Goal: Use online tool/utility: Utilize a website feature to perform a specific function

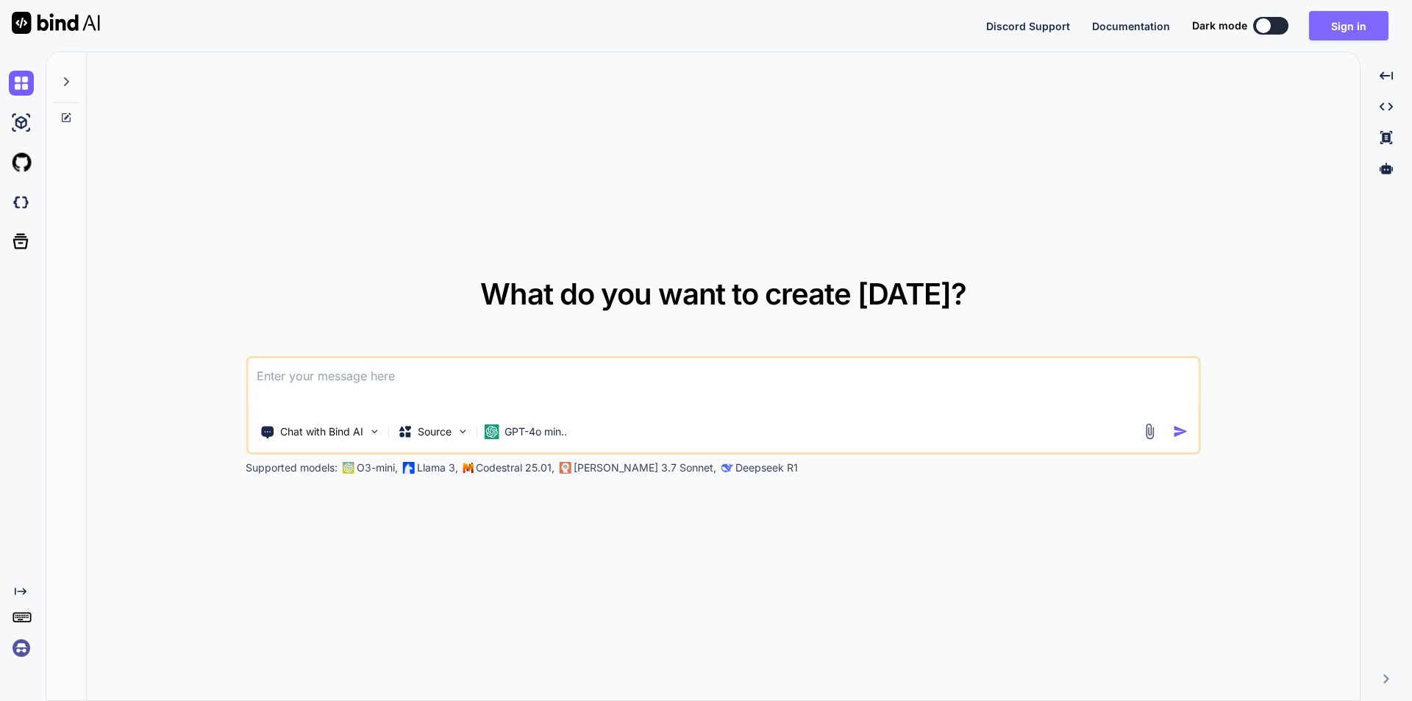
click at [1344, 18] on button "Sign in" at bounding box center [1348, 25] width 79 height 29
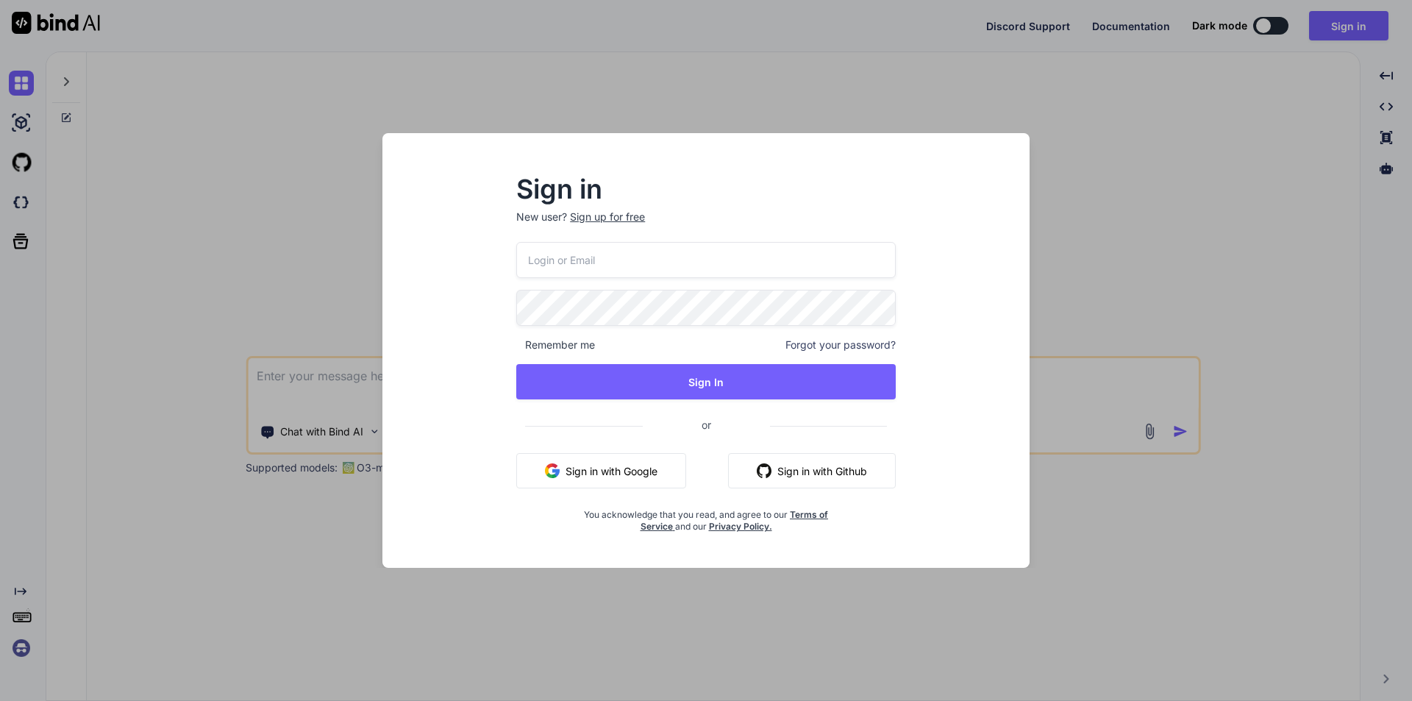
click at [576, 264] on input "email" at bounding box center [705, 260] width 379 height 36
drag, startPoint x: 694, startPoint y: 258, endPoint x: 527, endPoint y: 265, distance: 167.0
click at [527, 265] on input "[EMAIL_ADDRESS][DOMAIN_NAME]" at bounding box center [705, 260] width 379 height 36
type input "[EMAIL_ADDRESS][DOMAIN_NAME]"
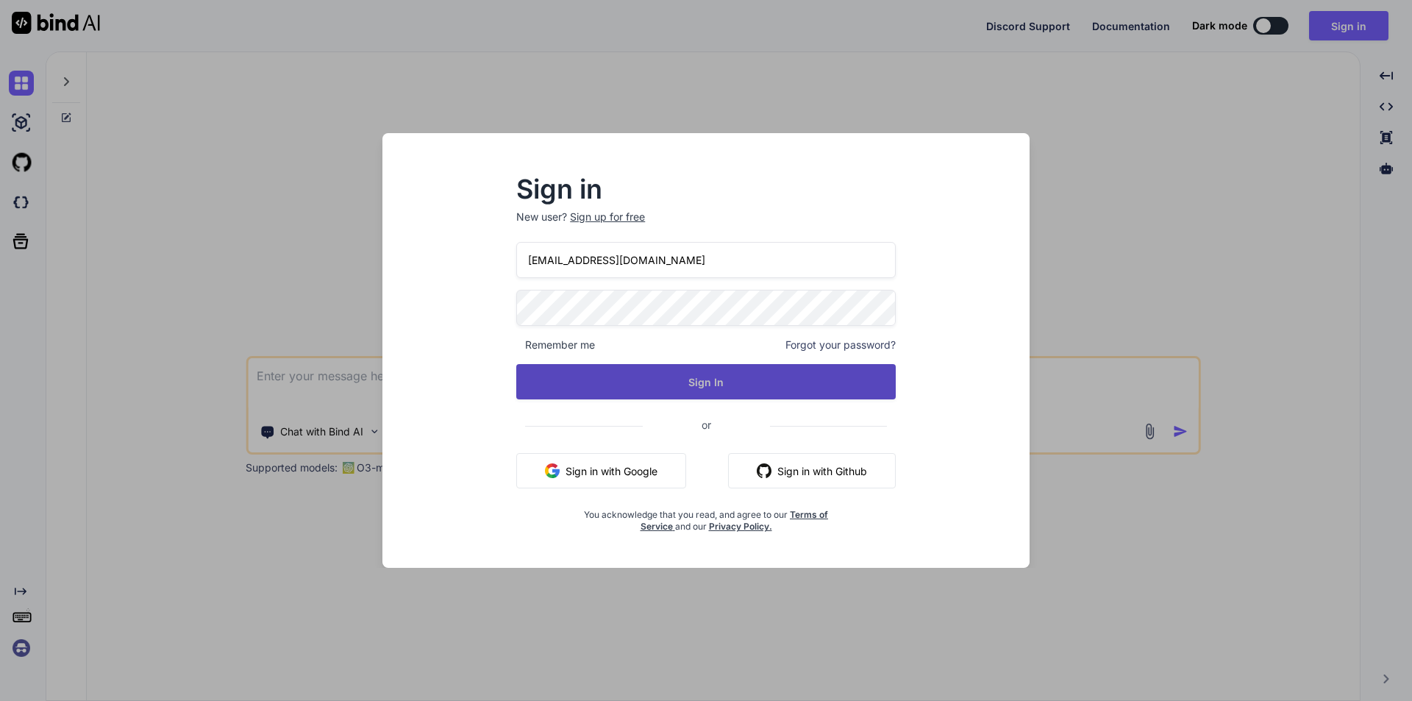
click at [643, 383] on button "Sign In" at bounding box center [705, 381] width 379 height 35
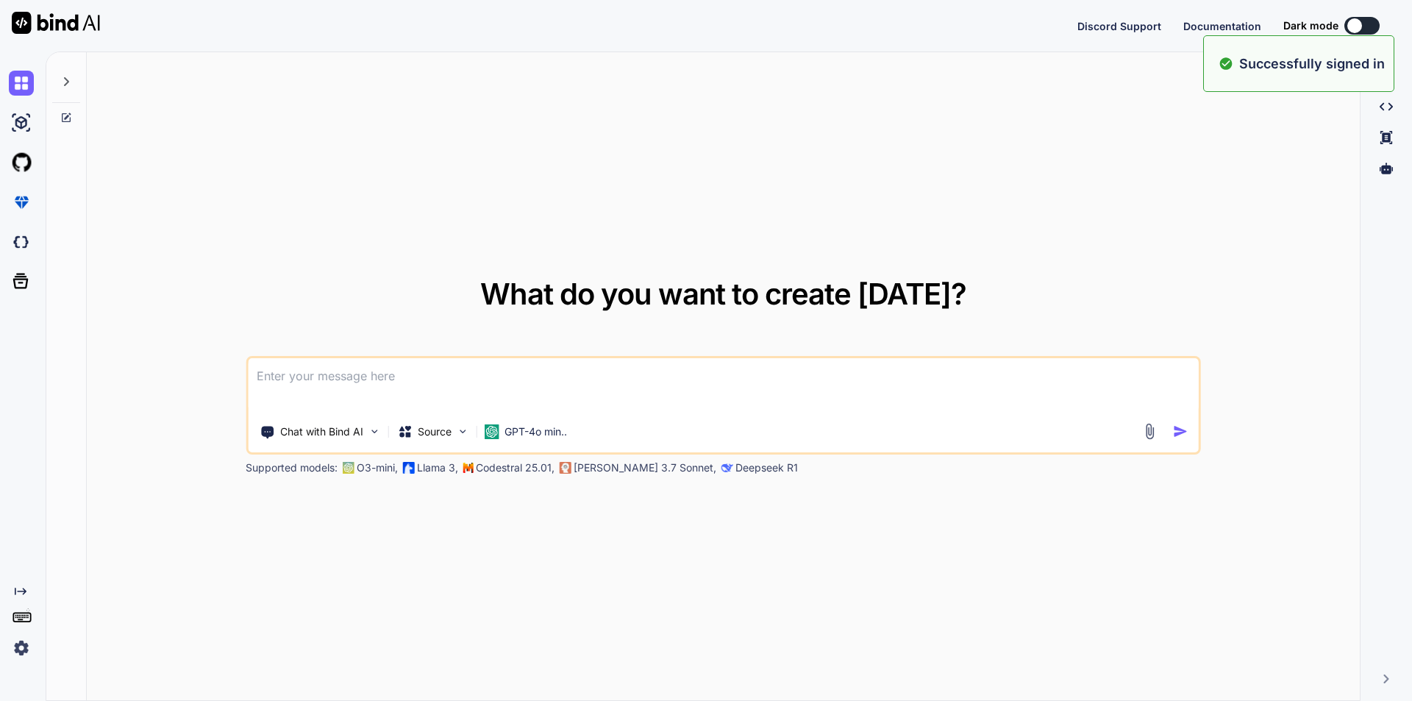
type textarea "x"
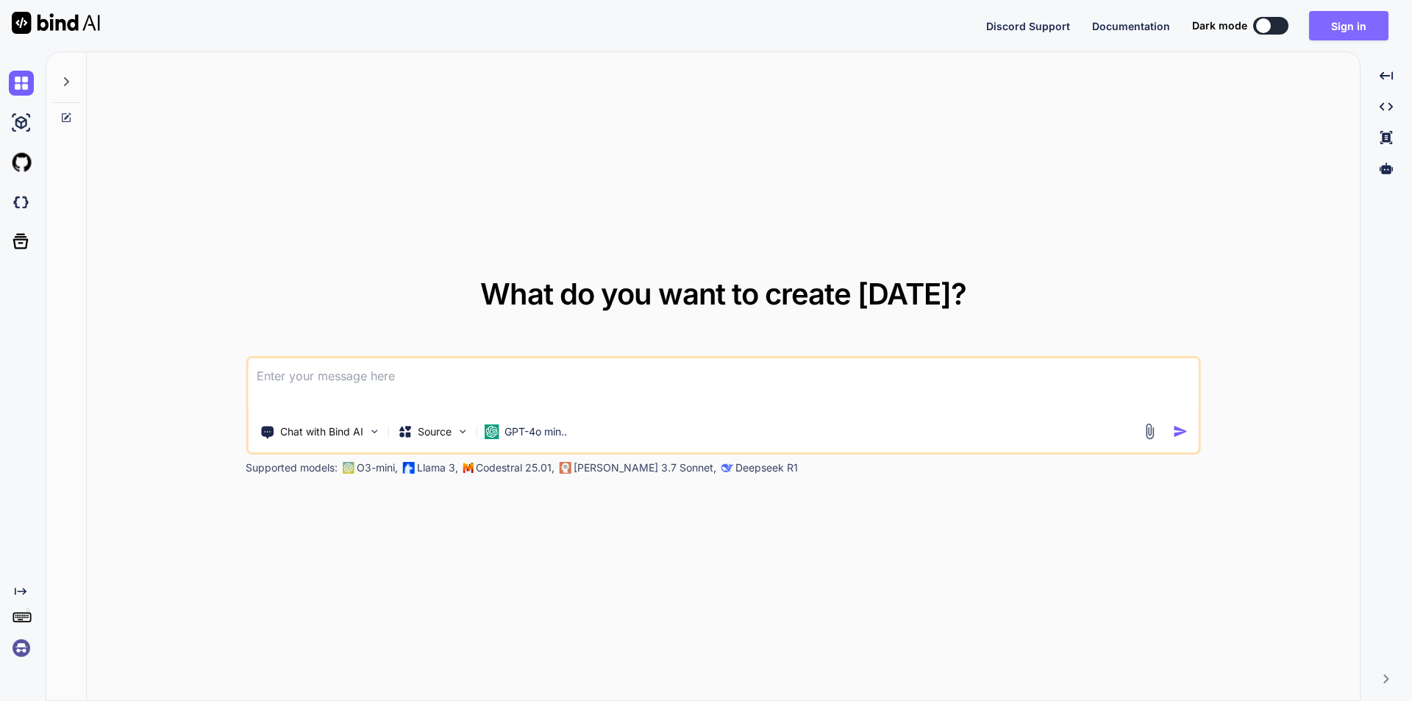
click at [1336, 16] on button "Sign in" at bounding box center [1348, 25] width 79 height 29
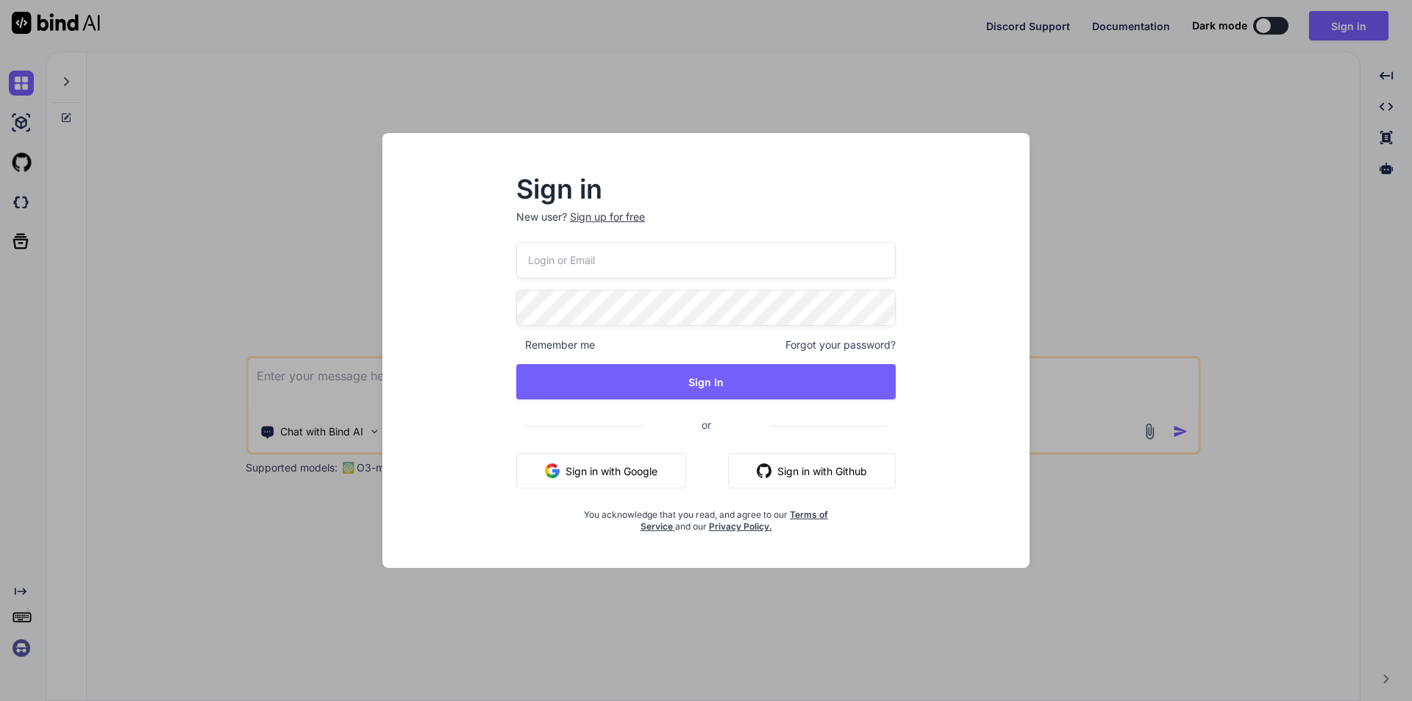
click at [681, 254] on input "email" at bounding box center [705, 260] width 379 height 36
paste input "[EMAIL_ADDRESS][DOMAIN_NAME]"
type input "[EMAIL_ADDRESS][DOMAIN_NAME]"
click at [653, 334] on div "[EMAIL_ADDRESS][DOMAIN_NAME] Remember me Forgot your password? Sign In or Sign …" at bounding box center [705, 387] width 379 height 290
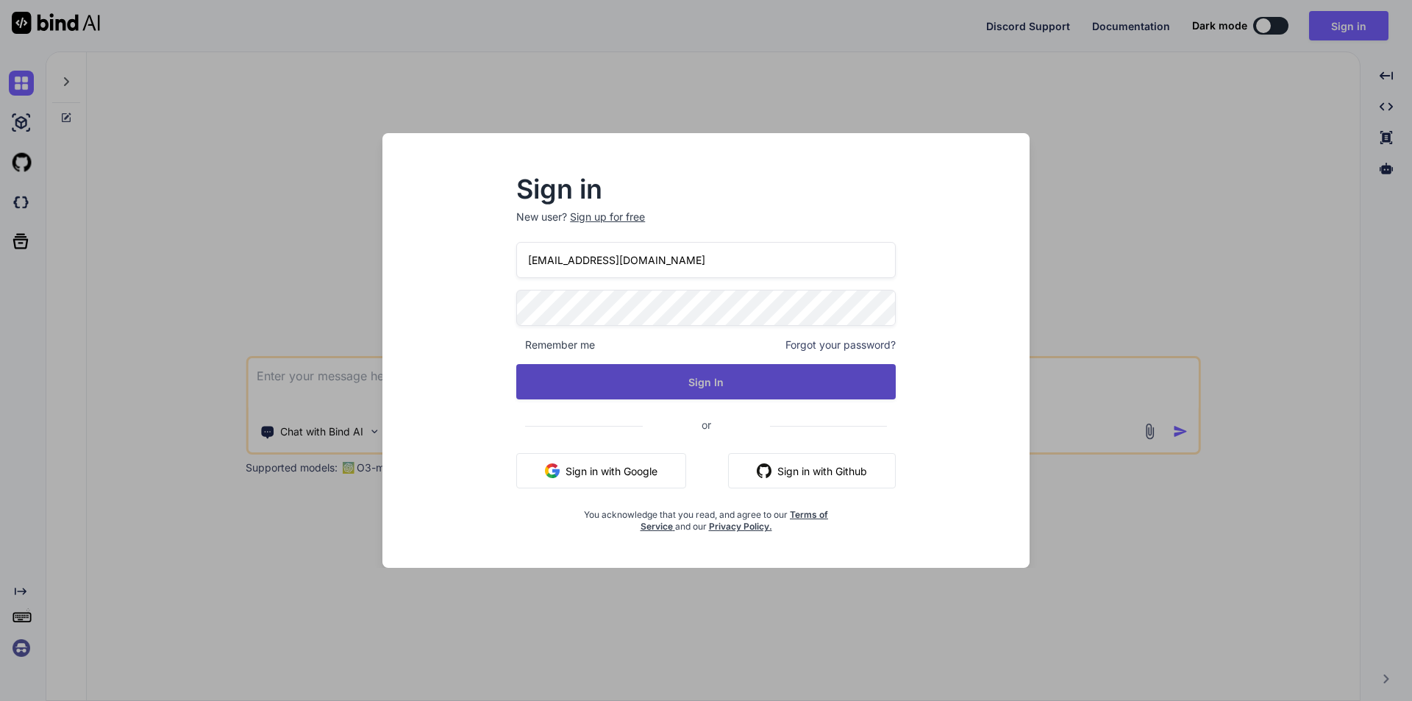
click at [661, 379] on button "Sign In" at bounding box center [705, 381] width 379 height 35
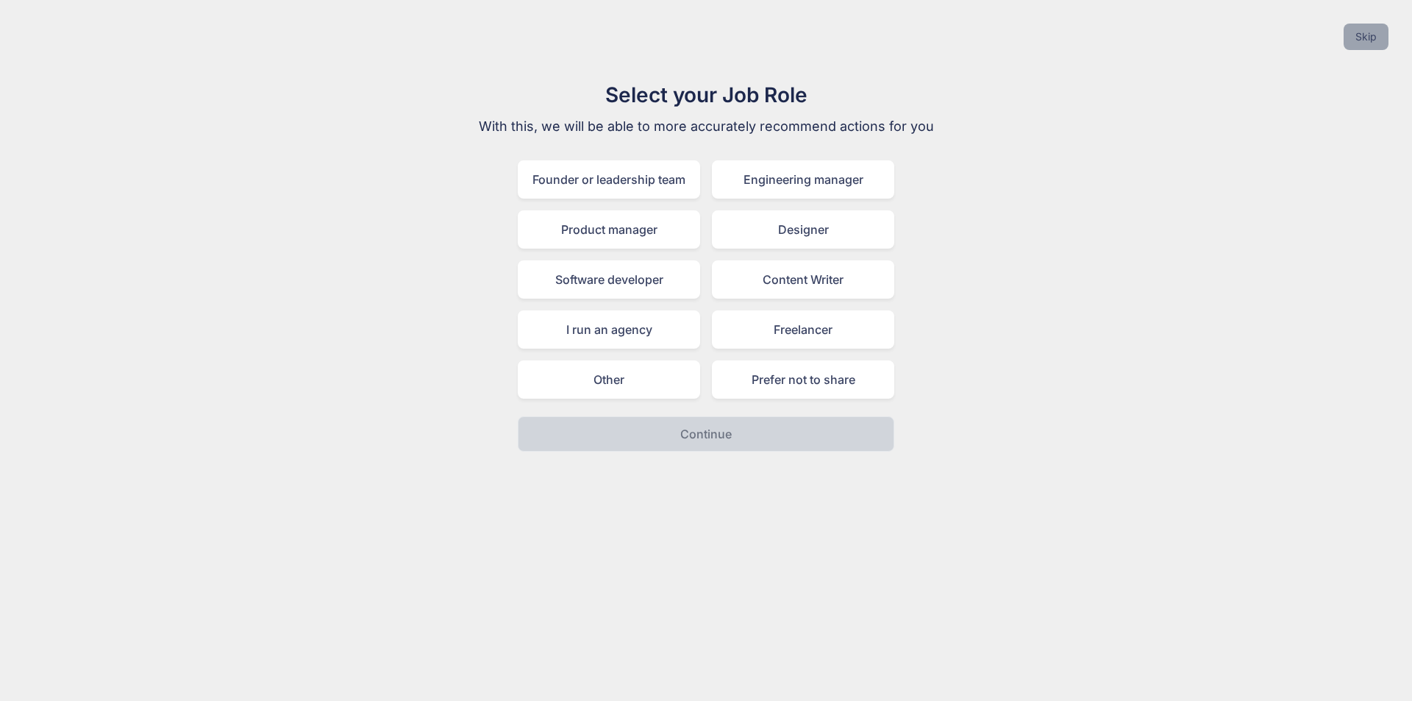
click at [1367, 29] on button "Skip" at bounding box center [1365, 37] width 45 height 26
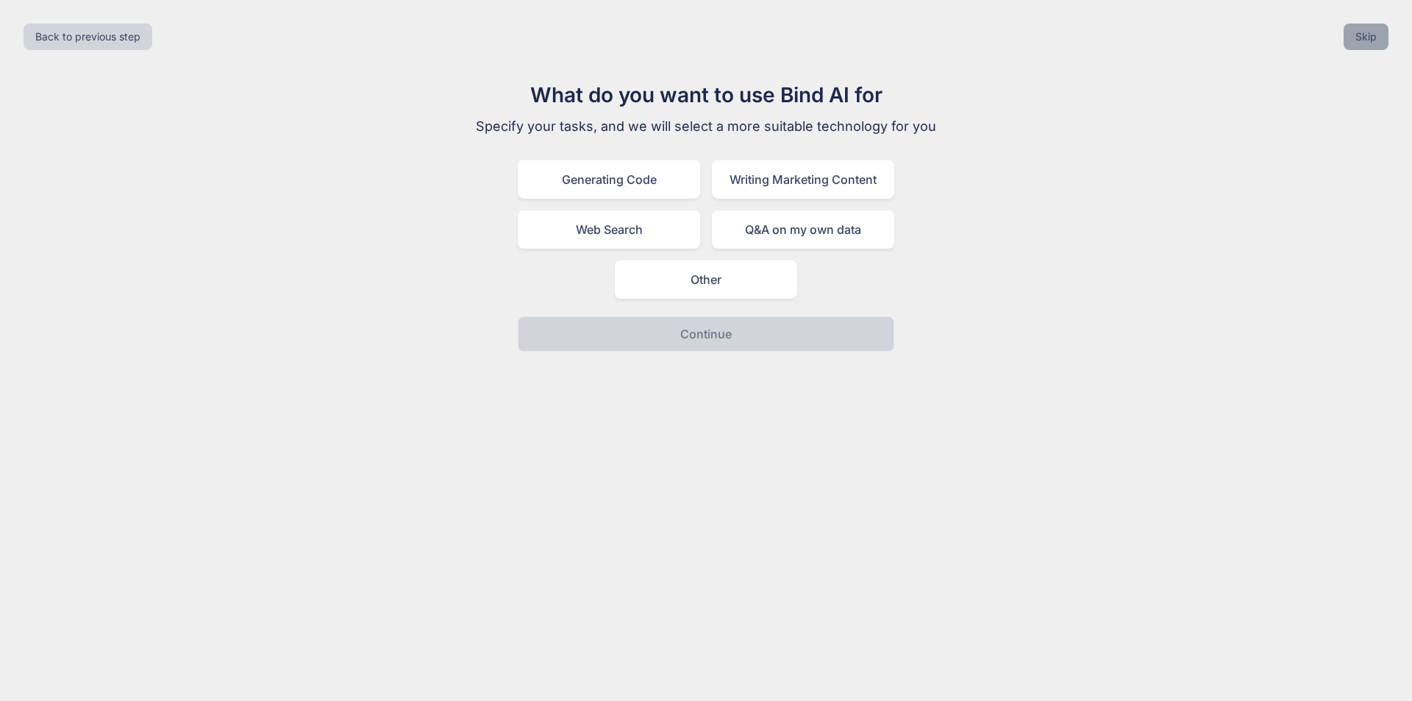
click at [1367, 29] on button "Skip" at bounding box center [1365, 37] width 45 height 26
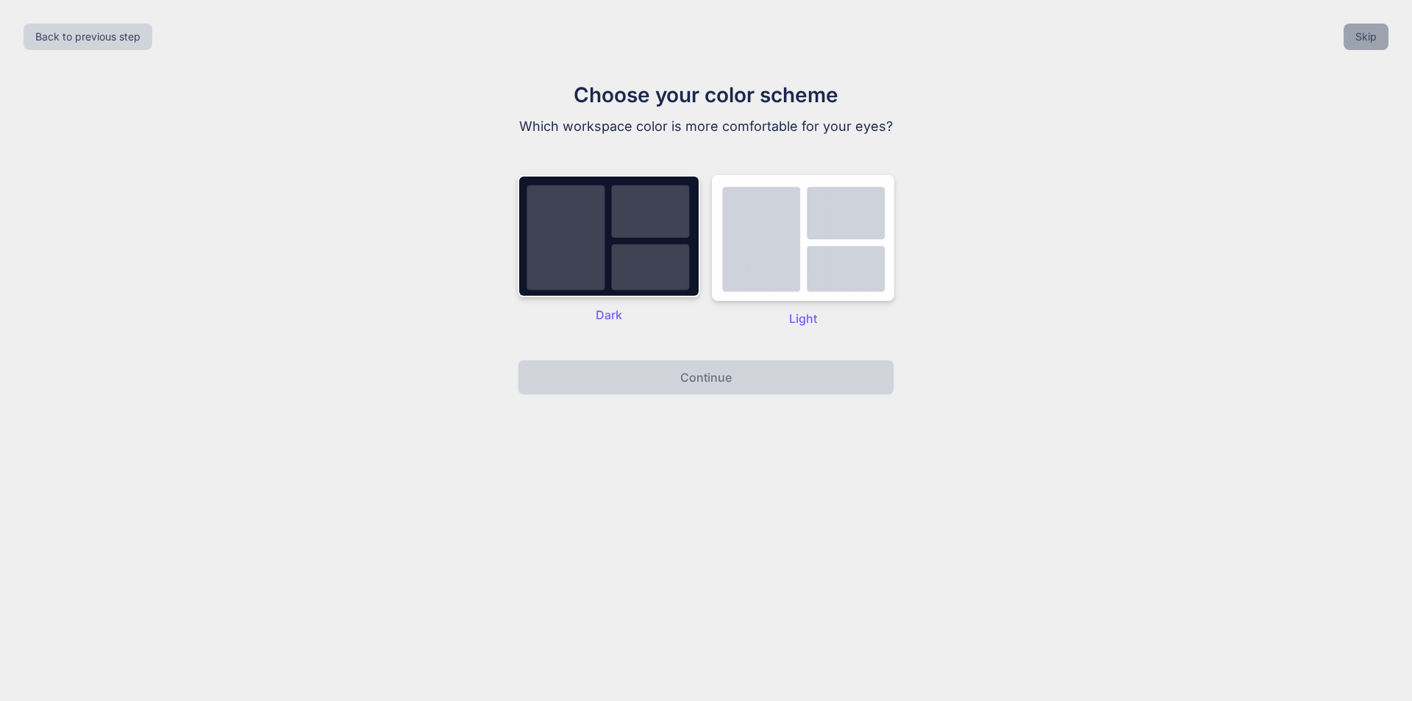
click at [1368, 30] on button "Skip" at bounding box center [1365, 37] width 45 height 26
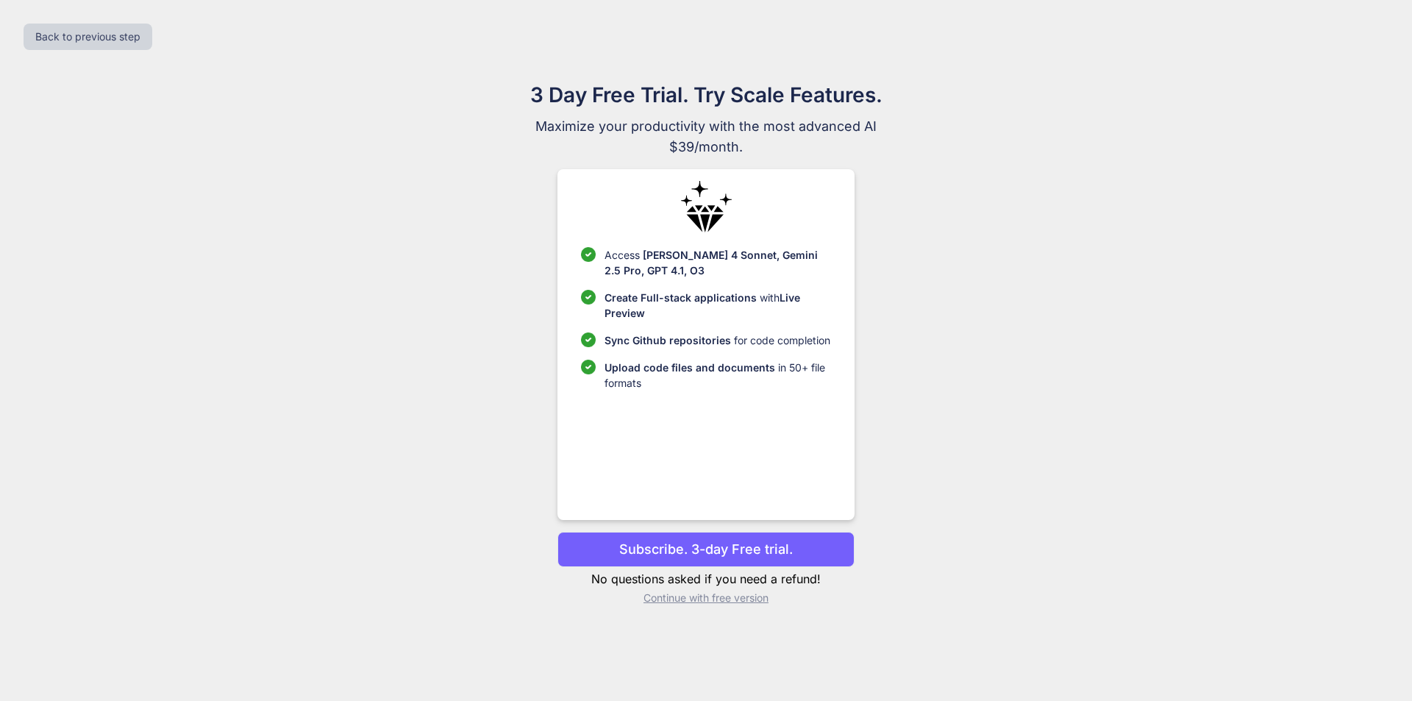
click at [731, 599] on p "Continue with free version" at bounding box center [705, 597] width 296 height 15
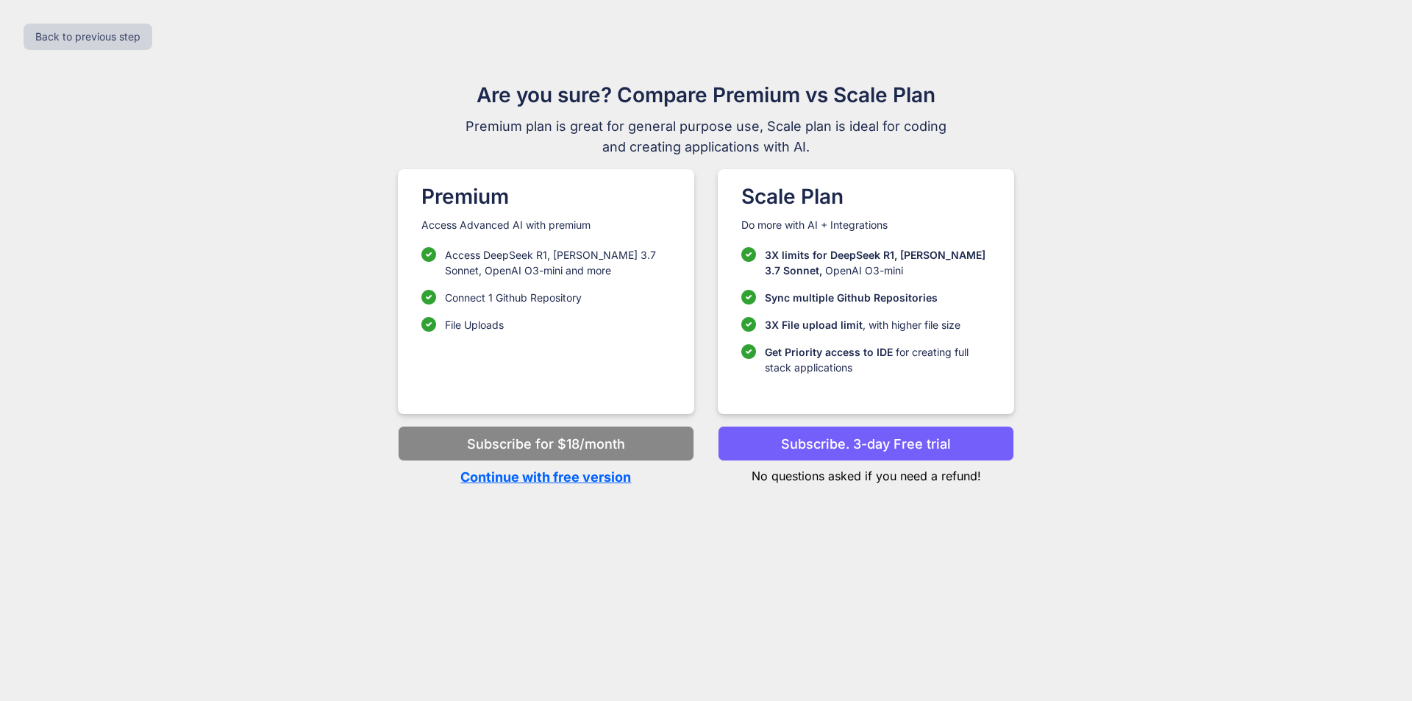
click at [577, 482] on p "Continue with free version" at bounding box center [546, 477] width 296 height 20
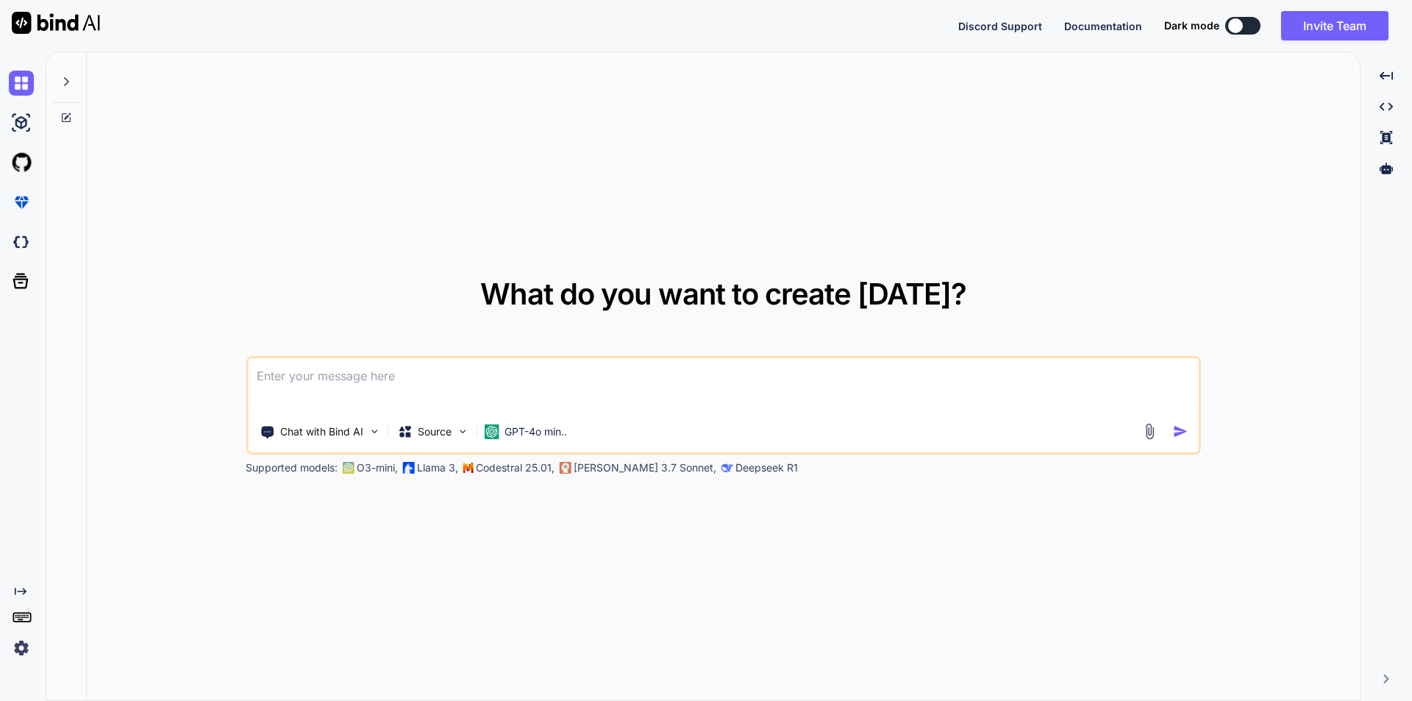
type textarea "x"
click at [368, 385] on textarea at bounding box center [723, 385] width 951 height 54
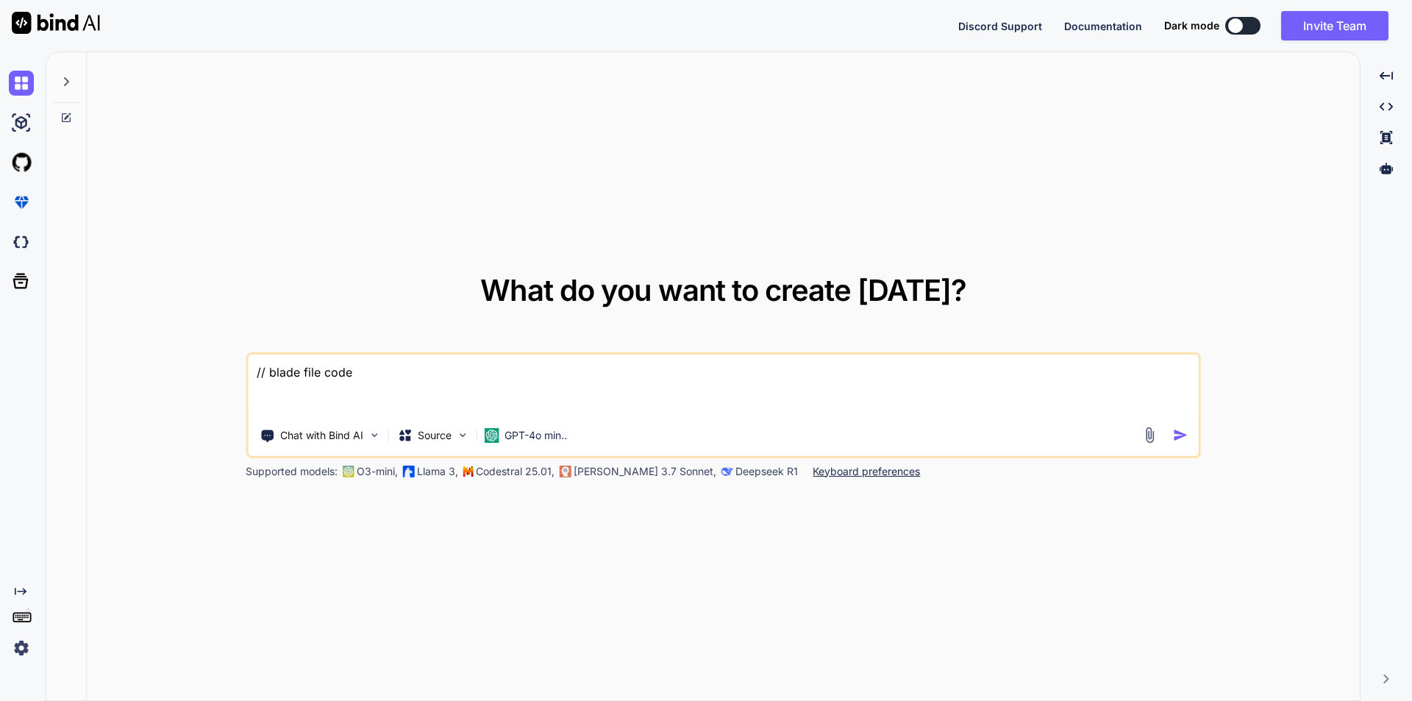
paste textarea "<div class="filter-section"> <form id="searchGlobalVendor" method="POST"> <div …"
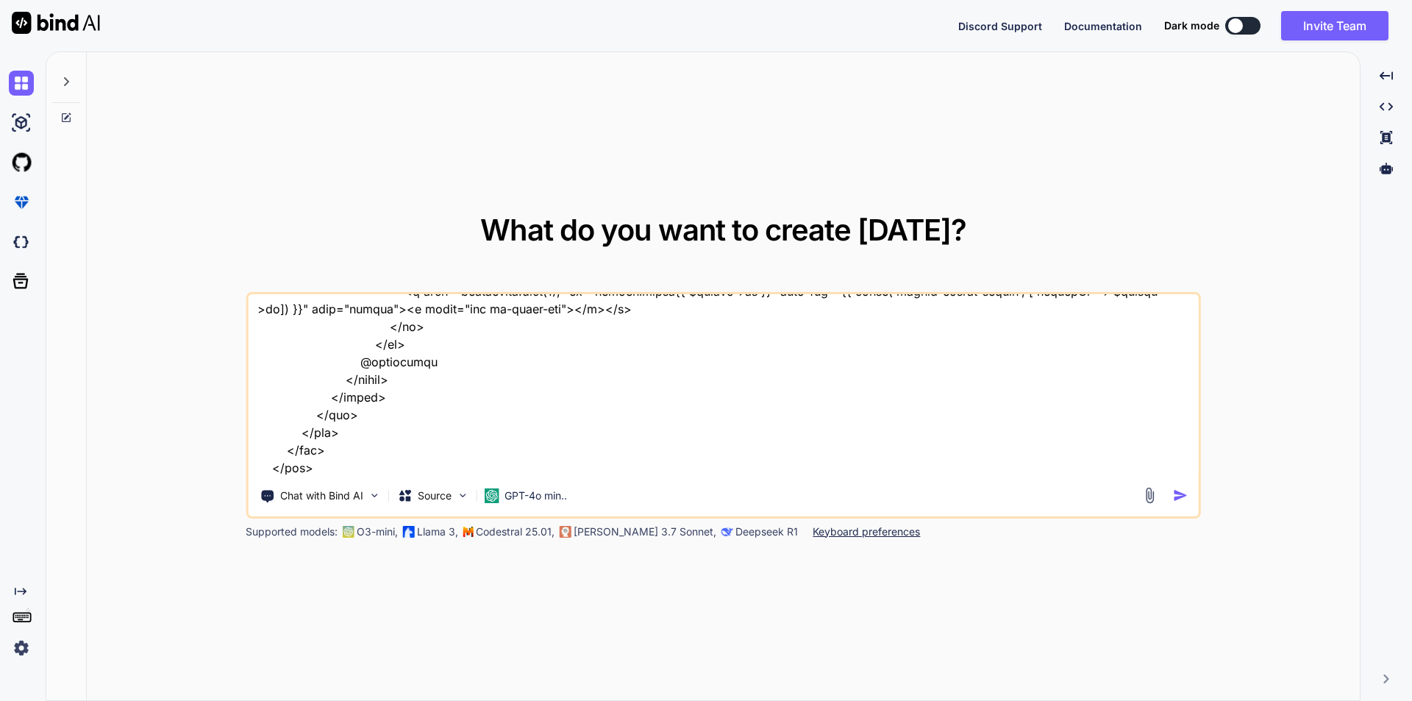
scroll to position [903, 0]
click at [276, 459] on textarea at bounding box center [723, 385] width 951 height 182
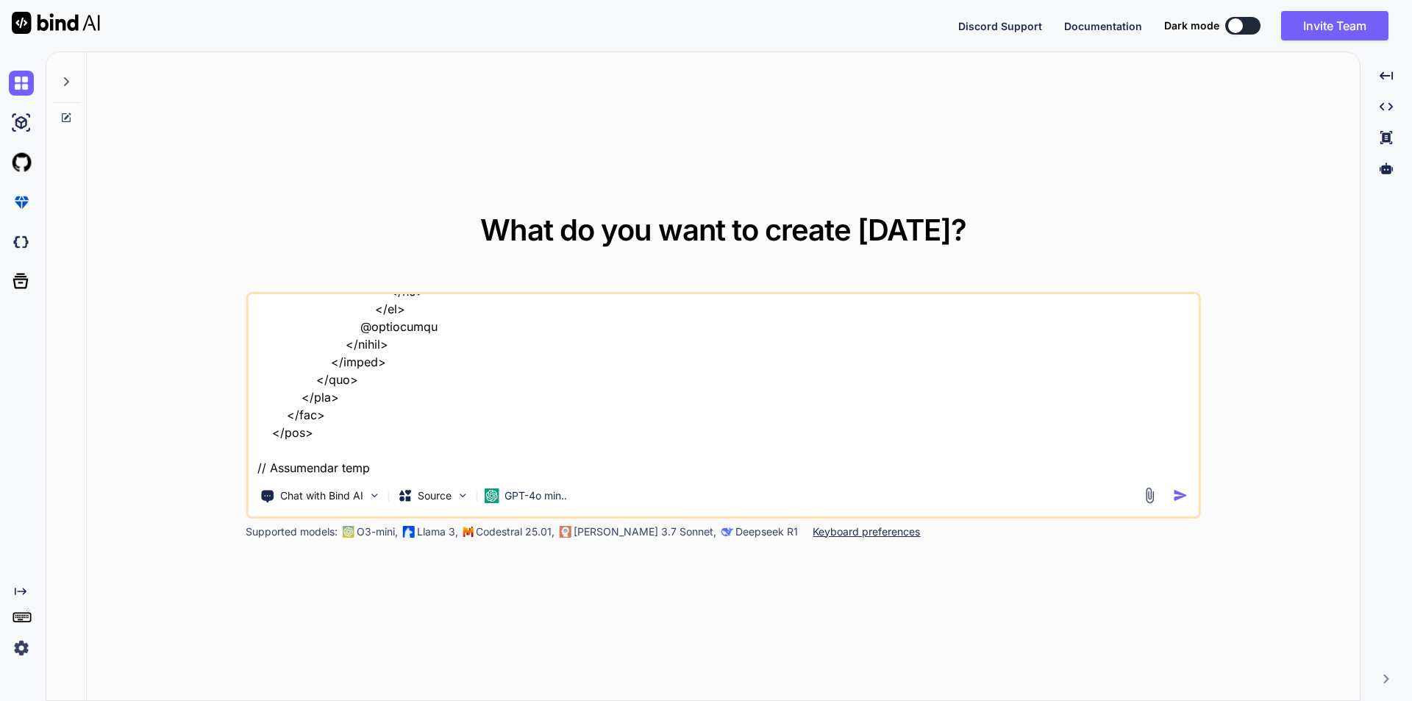
paste textarea "public function getVendorListing() { // Retrieve all vendor user details from t…"
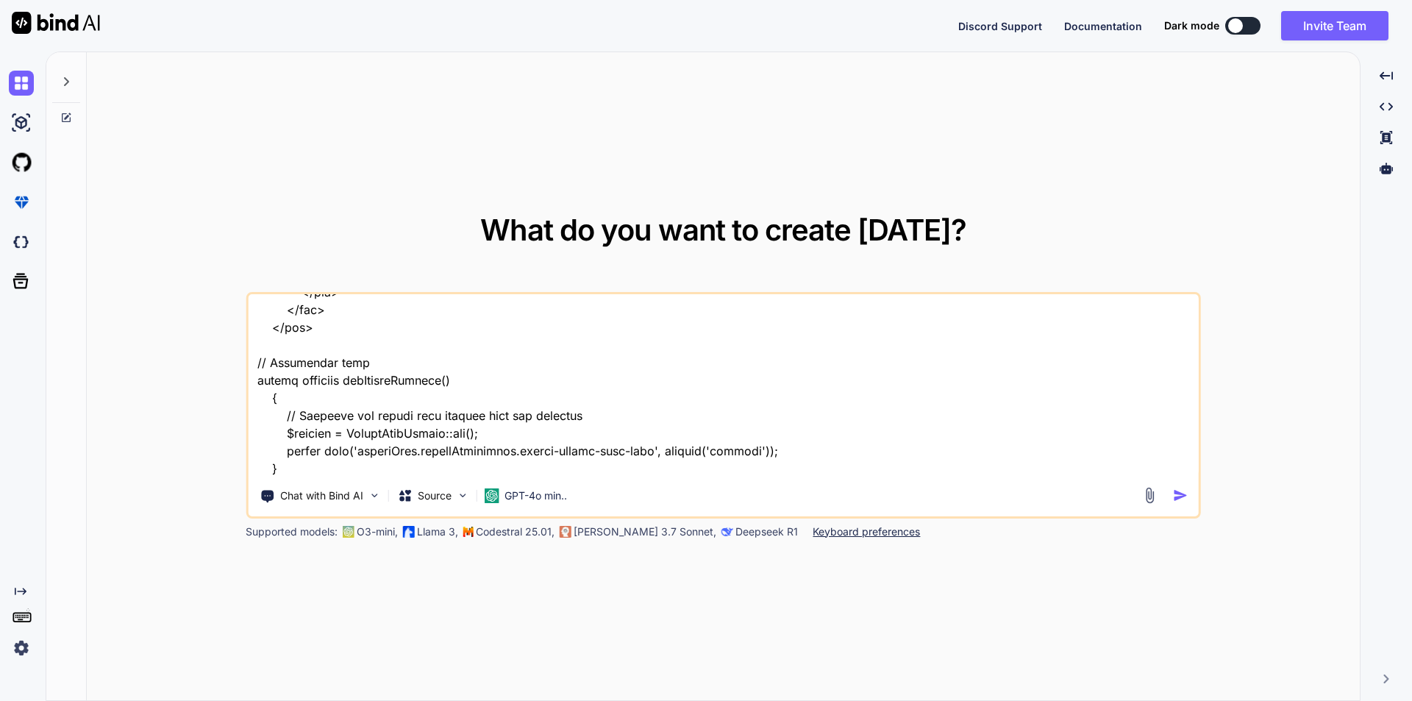
scroll to position [1043, 0]
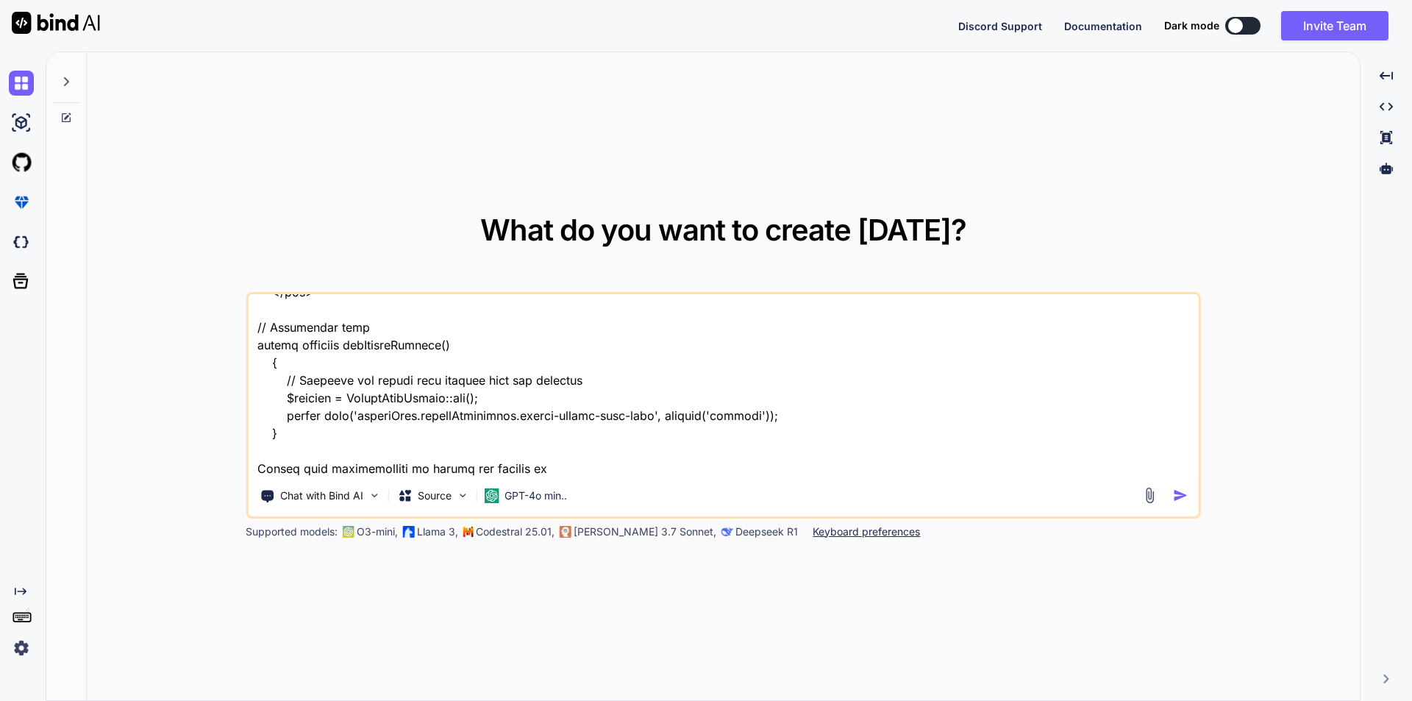
click at [569, 467] on textarea at bounding box center [723, 385] width 951 height 182
paste textarea "<div class="col-lg-3 col-md-4"> <label class="control-label">Vendor/Company</la…"
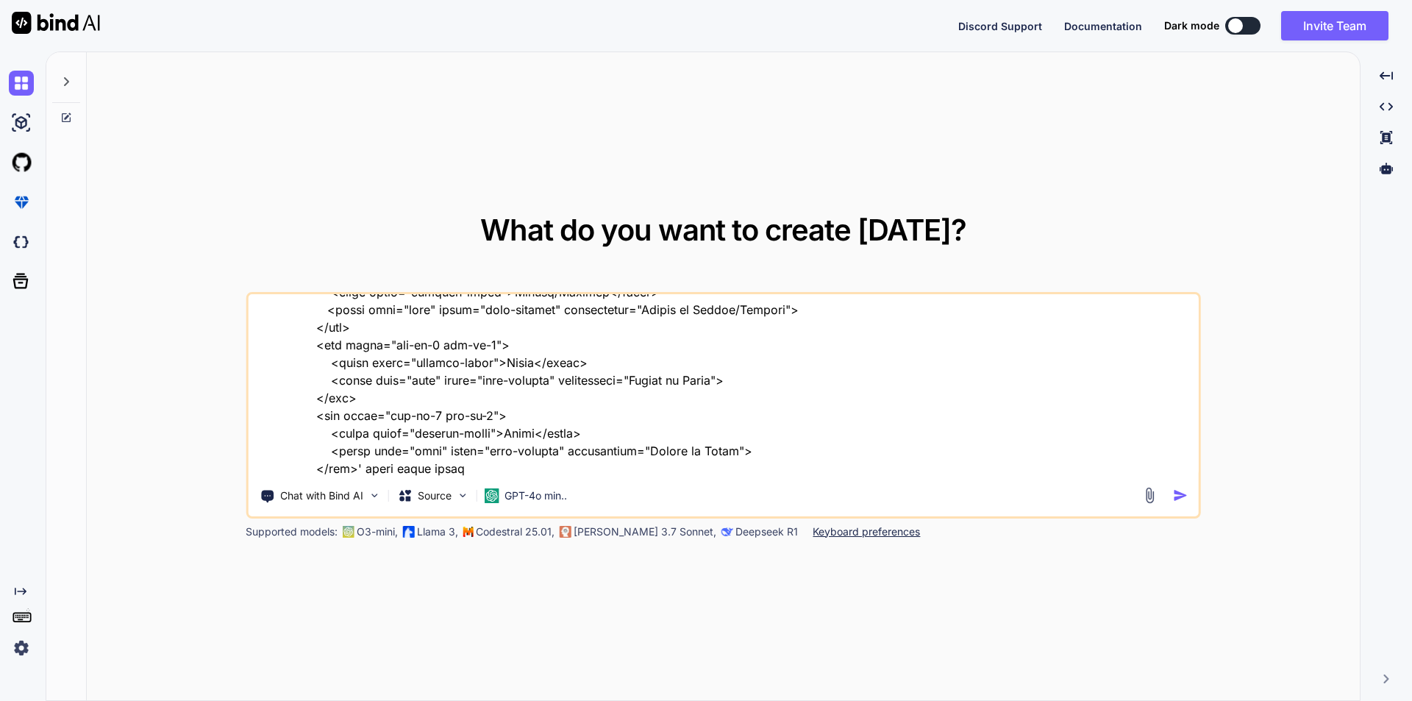
type textarea "// blade file code <div class="filter-section"> <form id="searchGlobalVendor" m…"
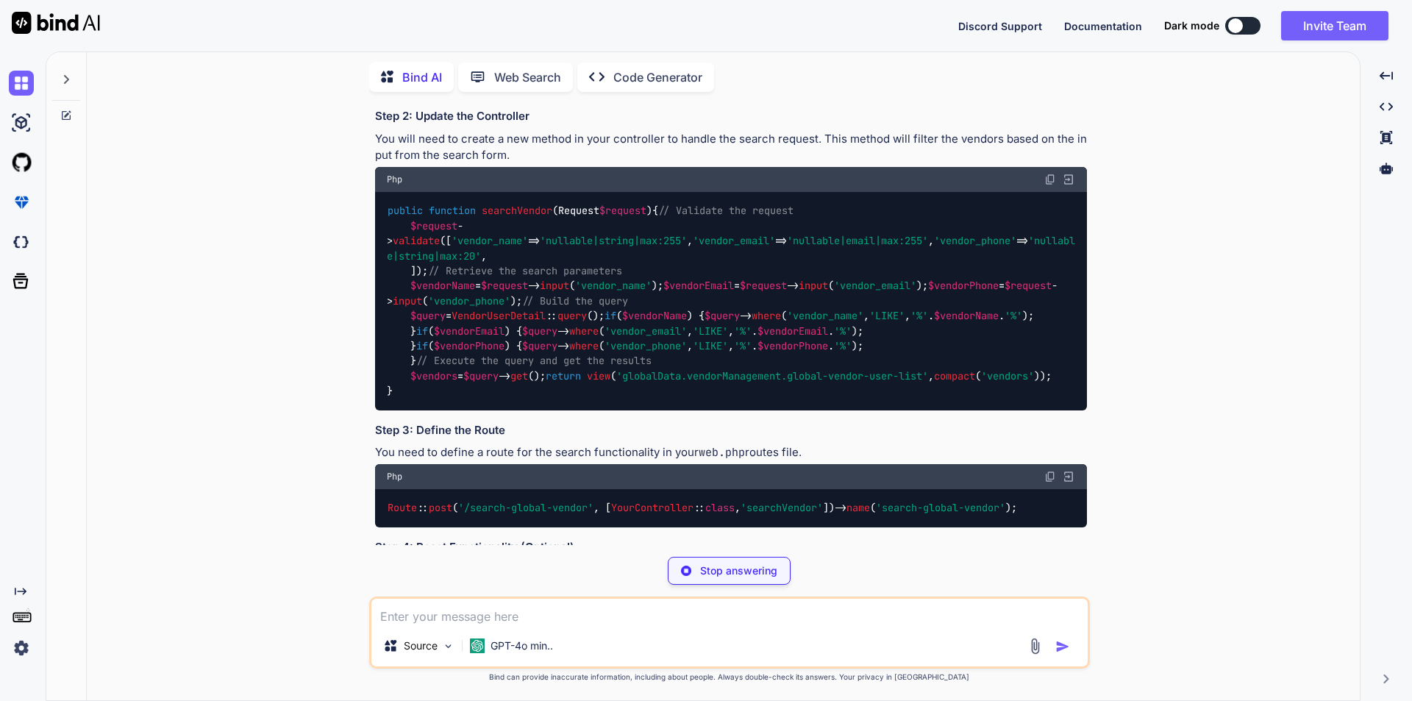
scroll to position [1046, 0]
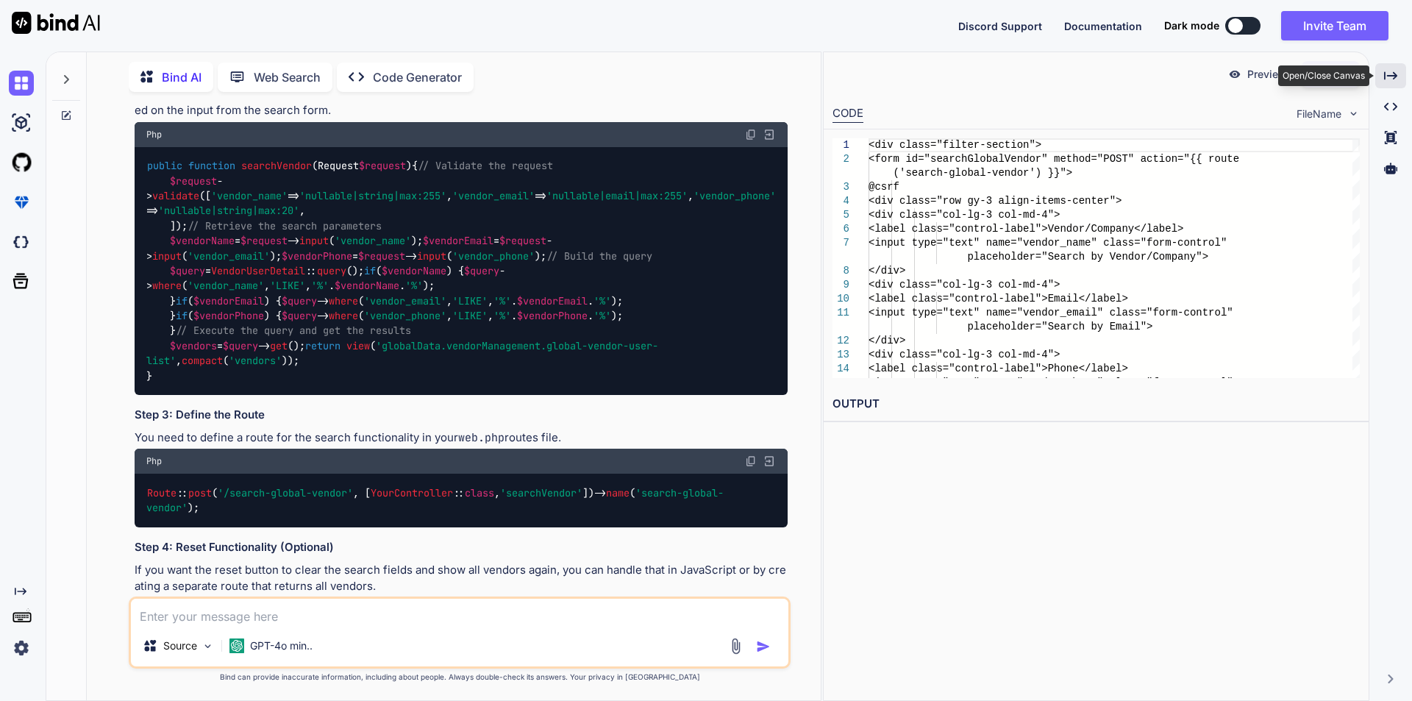
click at [1385, 77] on icon "Created with Pixso." at bounding box center [1390, 75] width 13 height 13
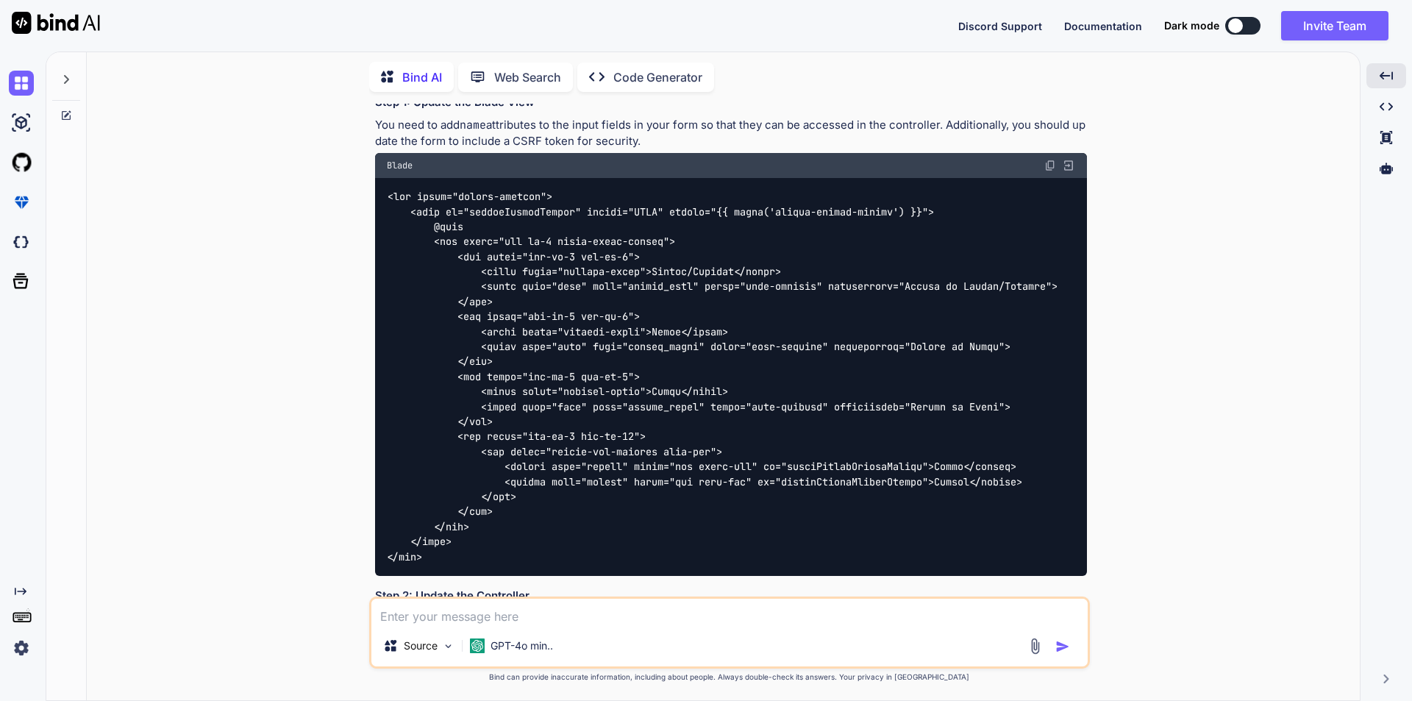
scroll to position [459, 0]
click at [1046, 165] on img at bounding box center [1050, 165] width 12 height 12
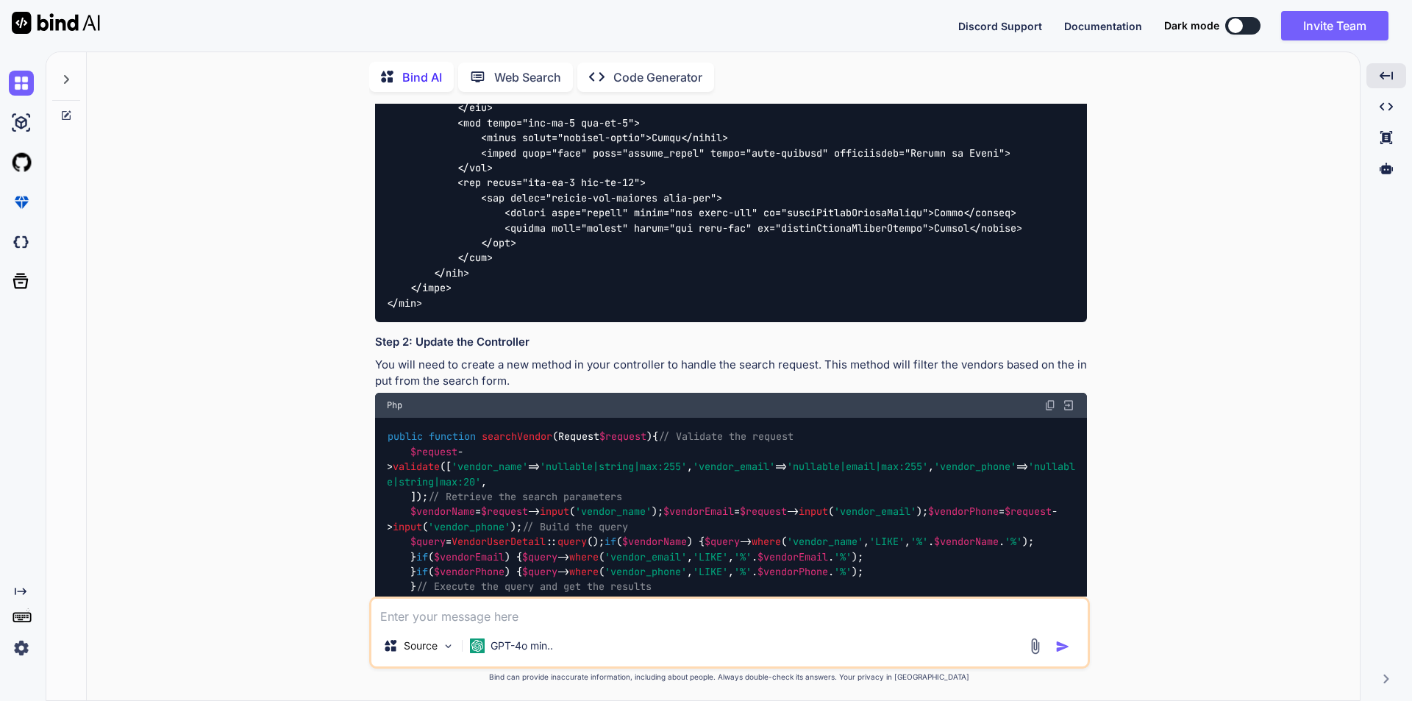
scroll to position [826, 0]
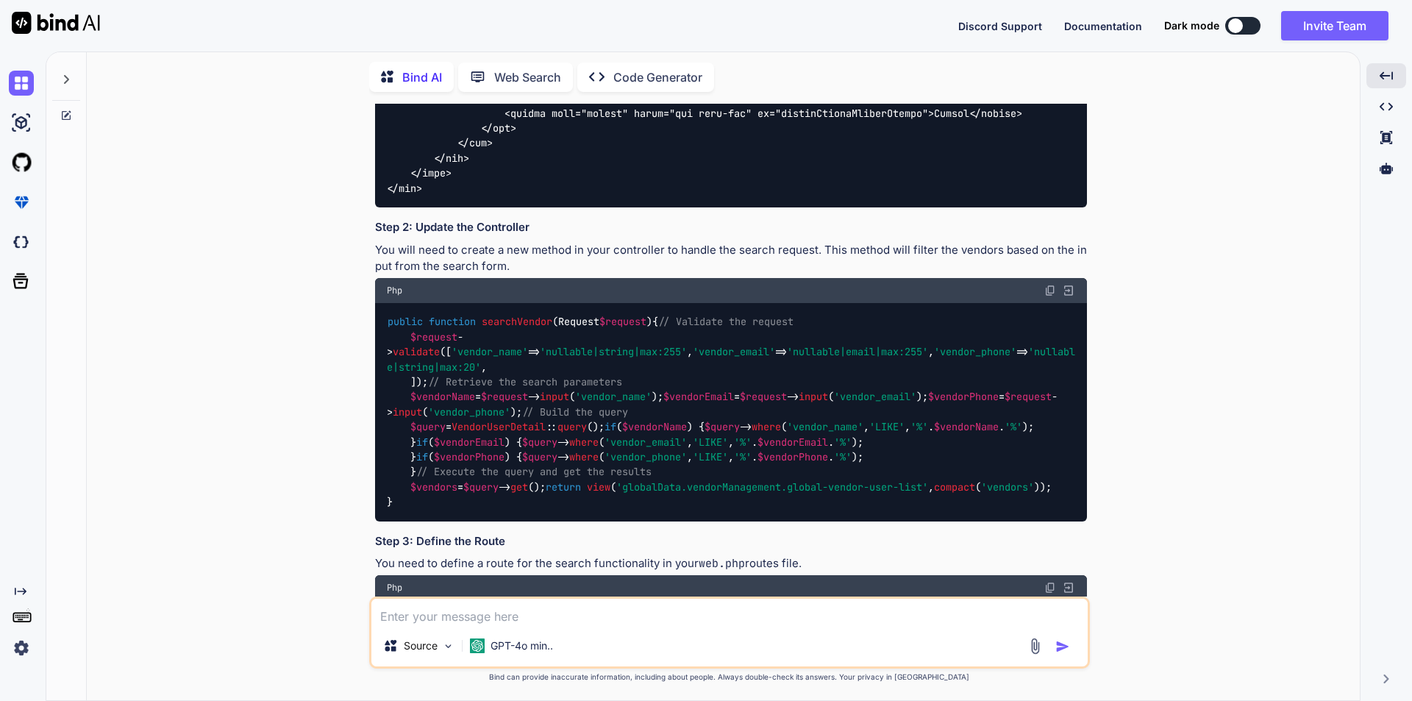
click at [1048, 288] on img at bounding box center [1050, 291] width 12 height 12
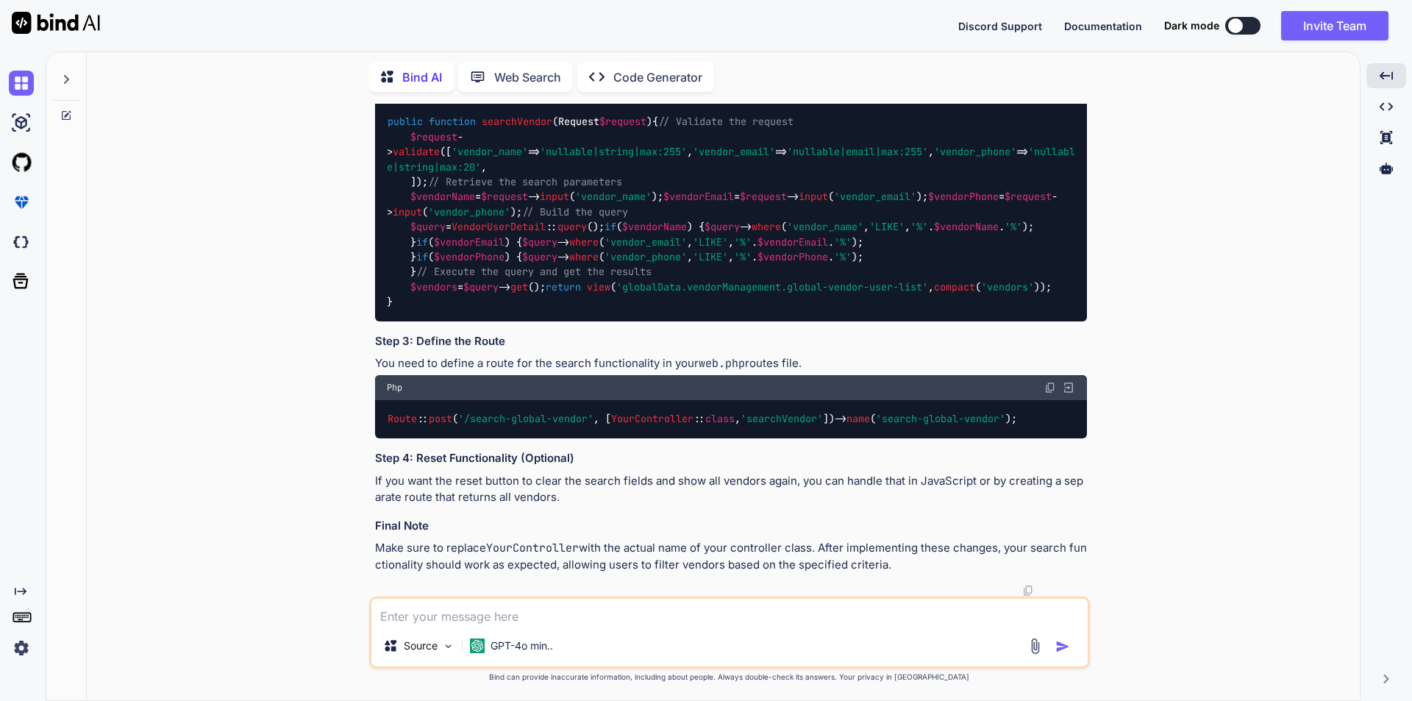
scroll to position [1341, 0]
drag, startPoint x: 1049, startPoint y: 385, endPoint x: 1040, endPoint y: 399, distance: 16.9
click at [1049, 385] on img at bounding box center [1050, 388] width 12 height 12
